Goal: Information Seeking & Learning: Find specific fact

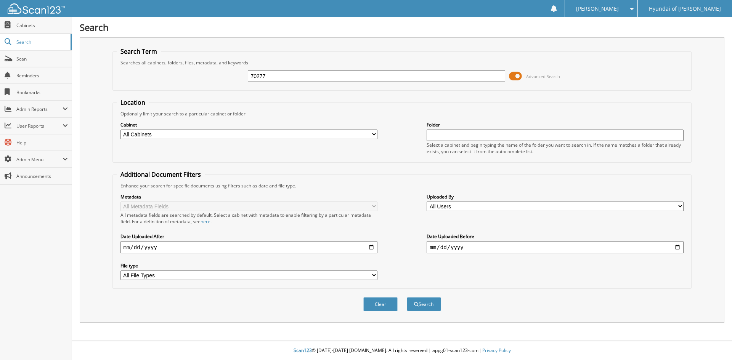
type input "70277"
click at [407, 297] on button "Search" at bounding box center [424, 304] width 34 height 14
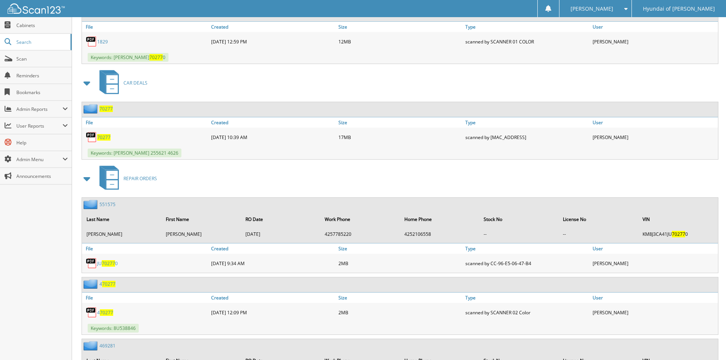
scroll to position [479, 0]
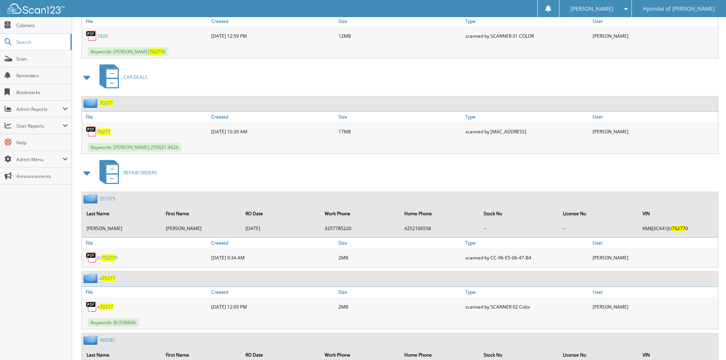
click at [104, 132] on span "70277" at bounding box center [103, 131] width 13 height 6
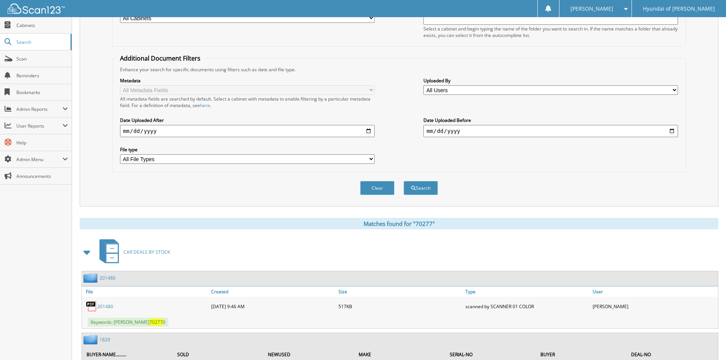
scroll to position [0, 0]
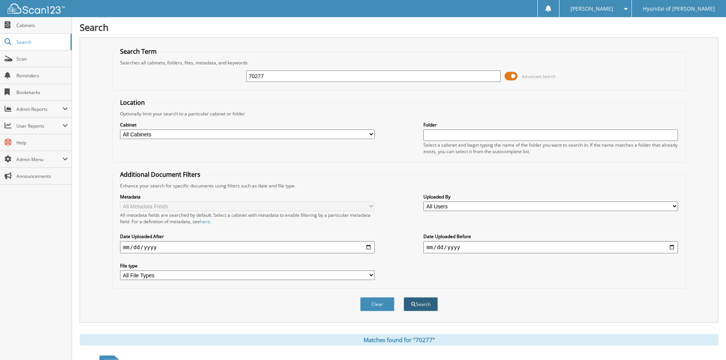
click at [420, 303] on button "Search" at bounding box center [421, 304] width 34 height 14
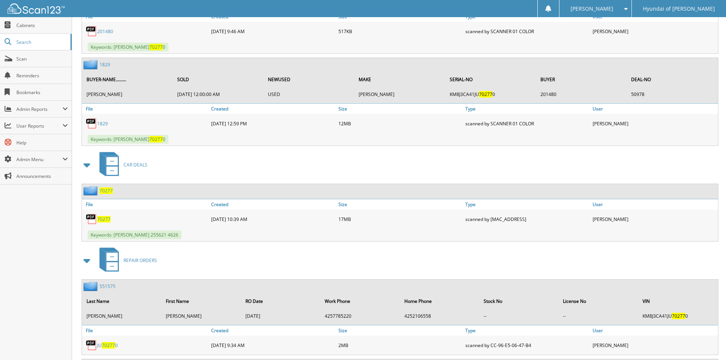
scroll to position [340, 0]
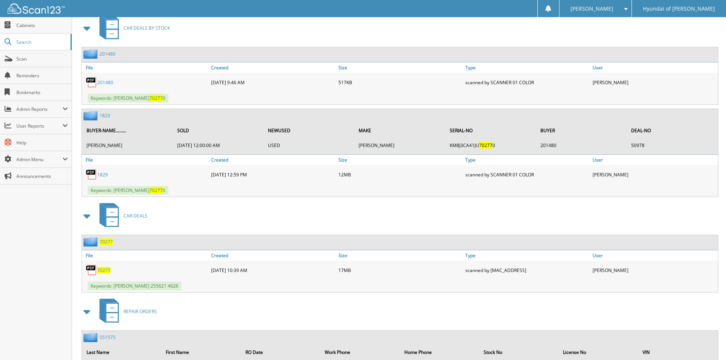
click at [103, 272] on span "70277" at bounding box center [103, 270] width 13 height 6
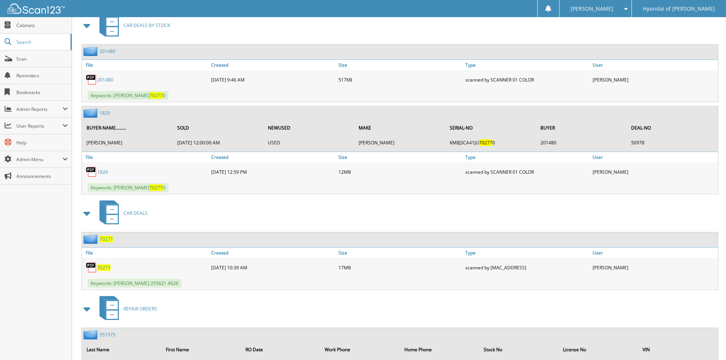
scroll to position [346, 0]
